Goal: Task Accomplishment & Management: Manage account settings

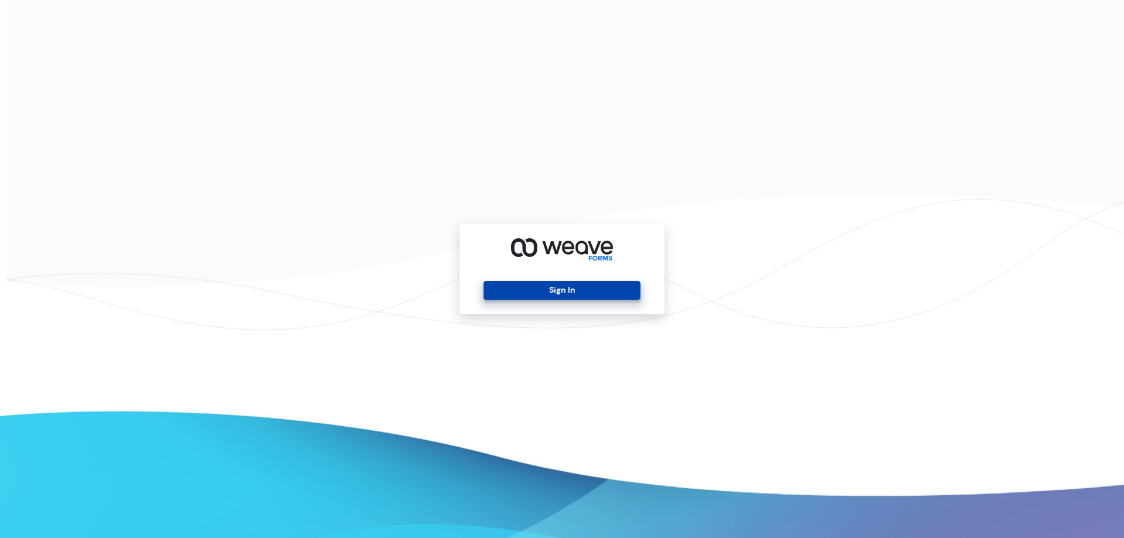
click at [607, 292] on button "Sign In" at bounding box center [562, 290] width 156 height 19
